Goal: Navigation & Orientation: Find specific page/section

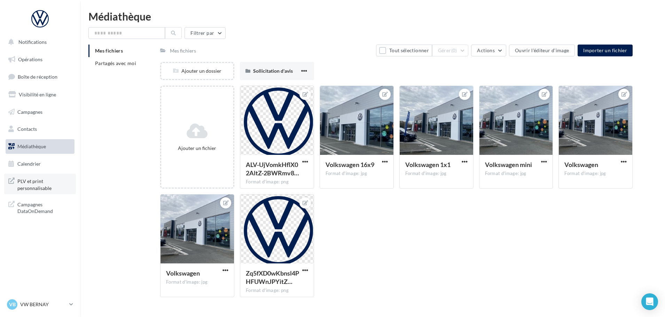
click at [41, 184] on span "PLV et print personnalisable" at bounding box center [44, 184] width 54 height 15
click at [102, 64] on span "Partagés avec moi" at bounding box center [115, 63] width 41 height 6
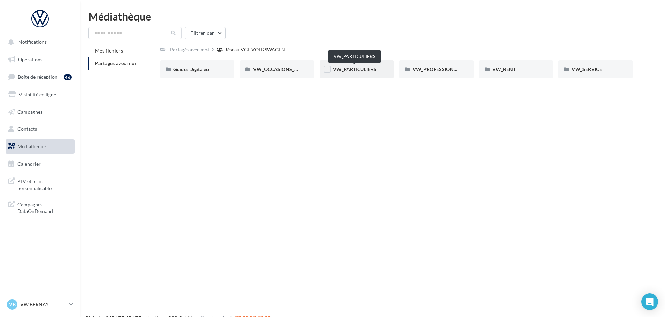
click at [366, 69] on span "VW_PARTICULIERS" at bounding box center [355, 69] width 44 height 6
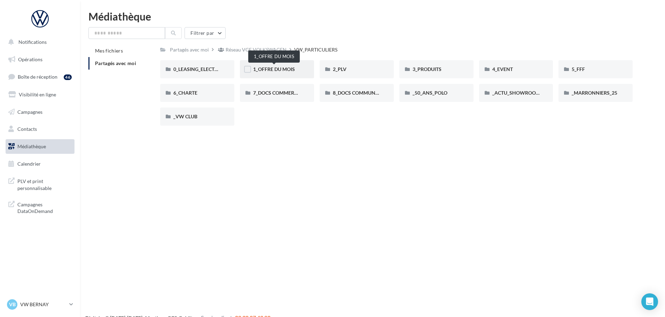
click at [278, 70] on span "1_OFFRE DU MOIS" at bounding box center [274, 69] width 42 height 6
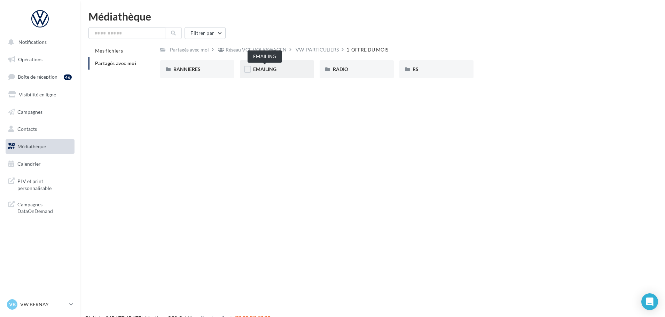
click at [266, 67] on span "EMAILING" at bounding box center [264, 69] width 23 height 6
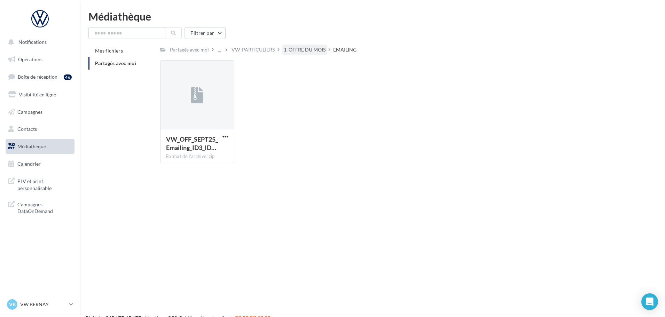
click at [298, 45] on div "1_OFFRE DU MOIS" at bounding box center [304, 50] width 45 height 10
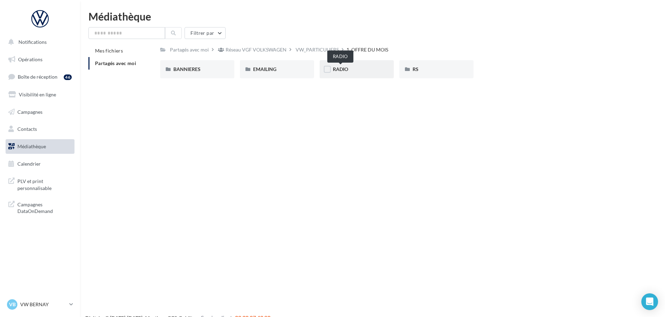
click at [336, 68] on span "RADIO" at bounding box center [340, 69] width 15 height 6
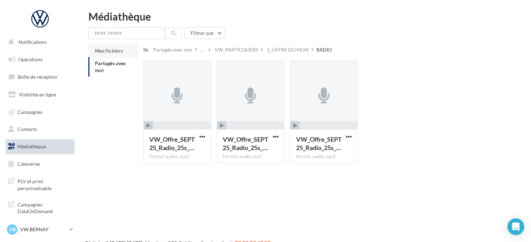
click at [113, 51] on span "Mes fichiers" at bounding box center [109, 51] width 28 height 6
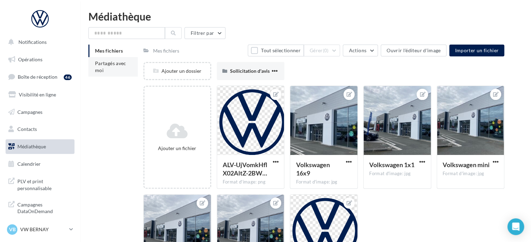
click at [114, 68] on li "Partagés avec moi" at bounding box center [112, 67] width 49 height 20
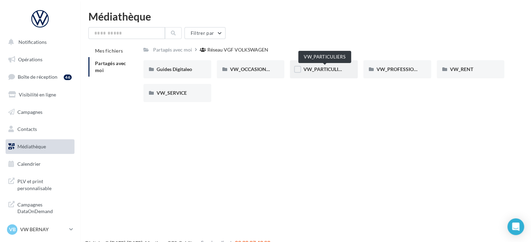
click at [308, 71] on span "VW_PARTICULIERS" at bounding box center [325, 69] width 44 height 6
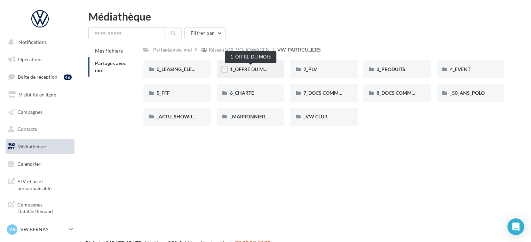
click at [253, 70] on span "1_OFFRE DU MOIS" at bounding box center [251, 69] width 42 height 6
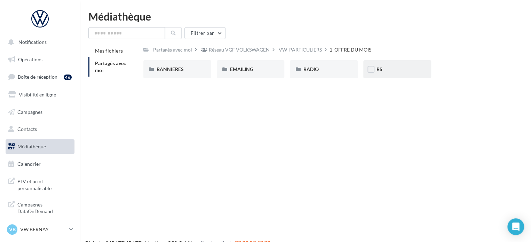
click at [394, 71] on div "RS" at bounding box center [397, 69] width 41 height 7
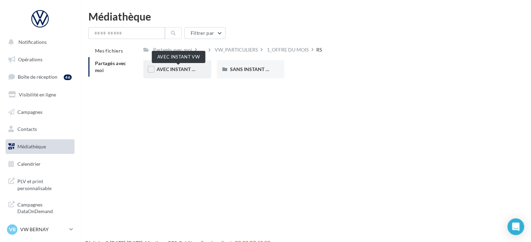
click at [184, 71] on span "AVEC INSTANT VW" at bounding box center [179, 69] width 44 height 6
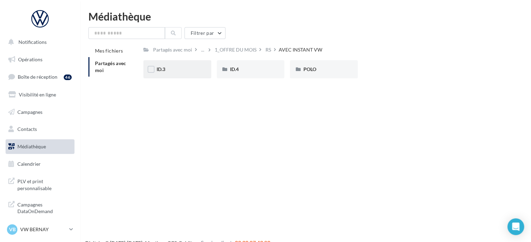
click at [185, 72] on div "ID.3" at bounding box center [177, 69] width 41 height 7
